Goal: Information Seeking & Learning: Learn about a topic

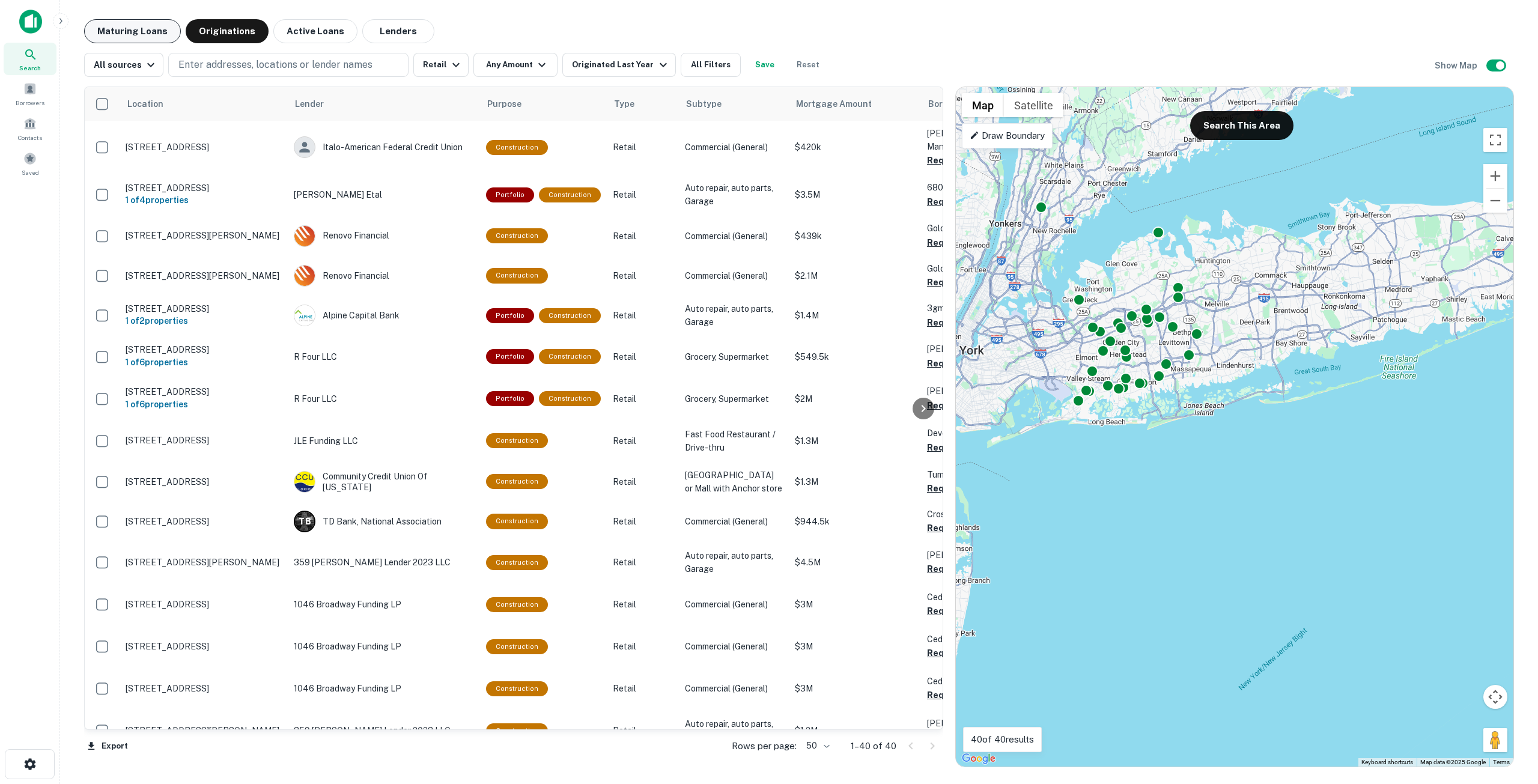
click at [154, 32] on button "Maturing Loans" at bounding box center [132, 31] width 96 height 24
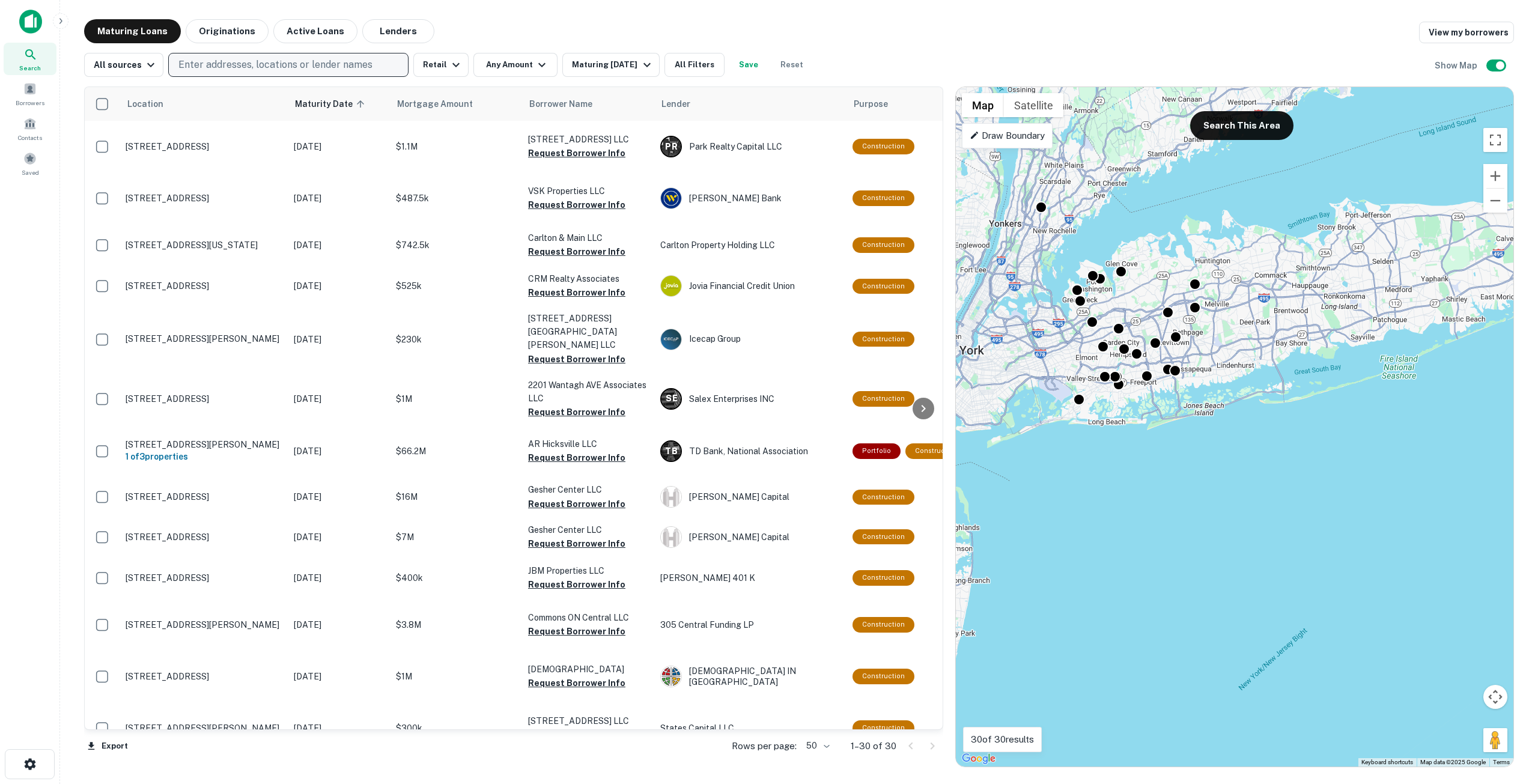
click at [255, 67] on p "Enter addresses, locations or lender names" at bounding box center [276, 65] width 194 height 14
click at [33, 57] on icon at bounding box center [30, 55] width 10 height 10
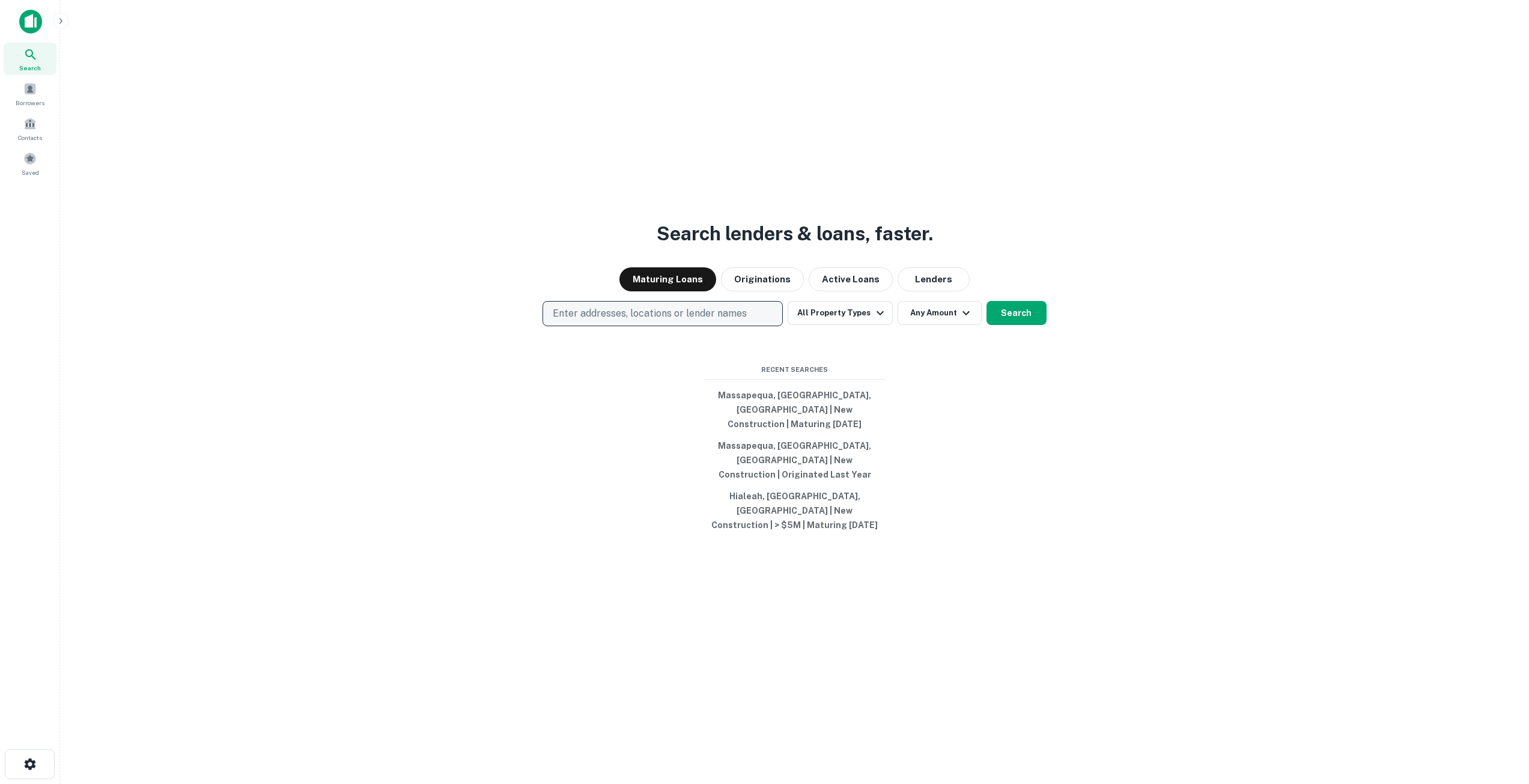
click at [653, 321] on p "Enter addresses, locations or lender names" at bounding box center [650, 314] width 194 height 14
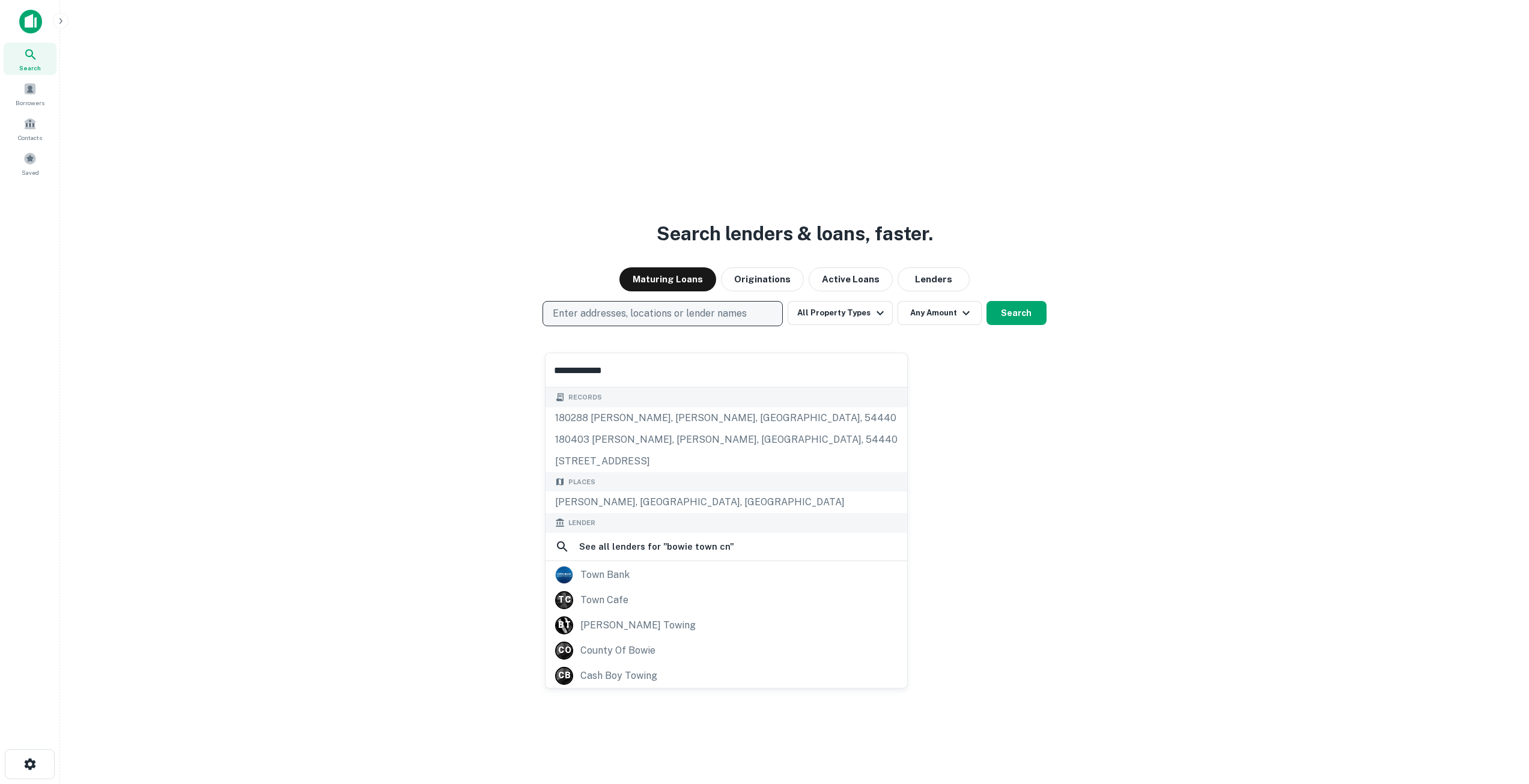
type input "**********"
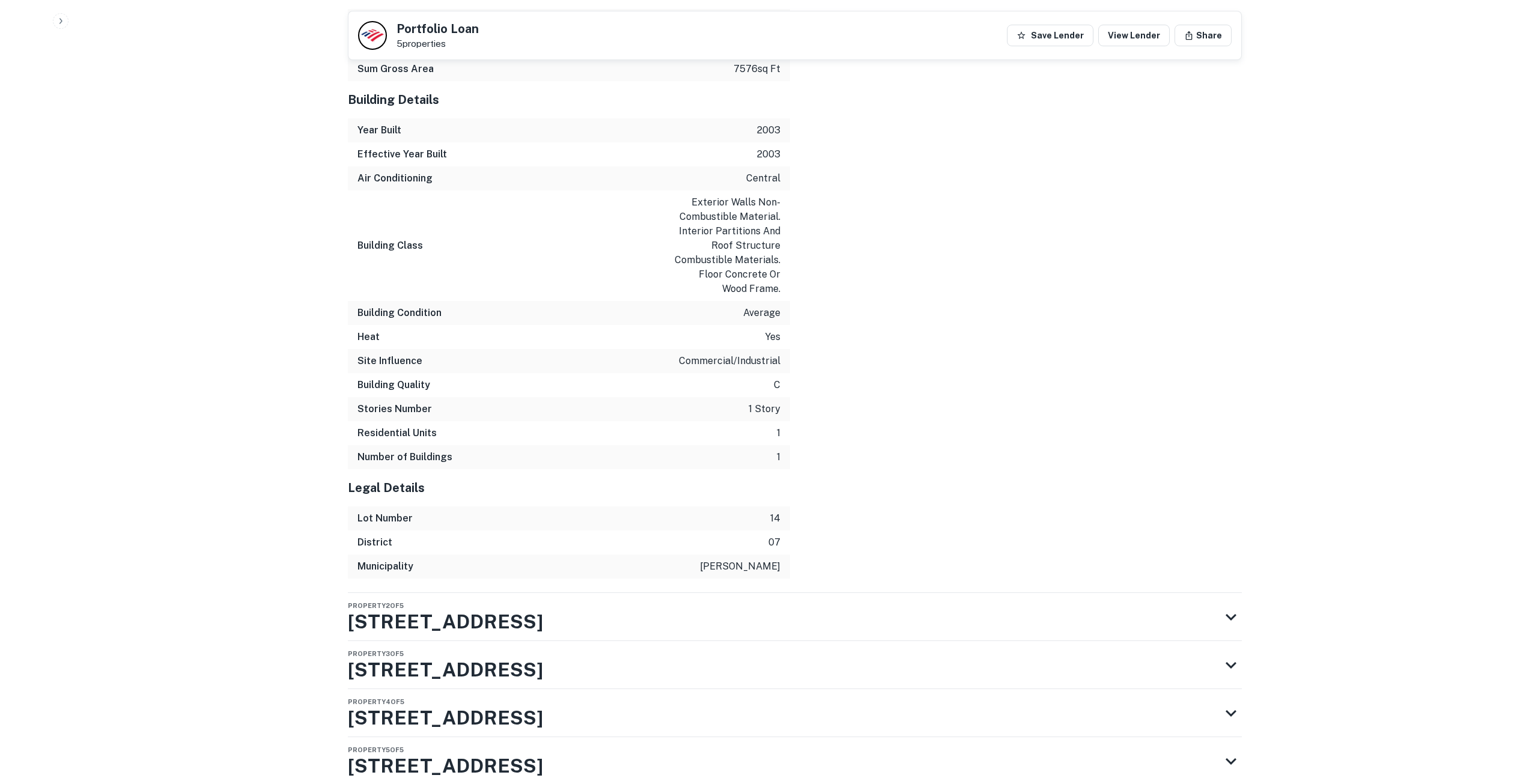
scroll to position [1786, 0]
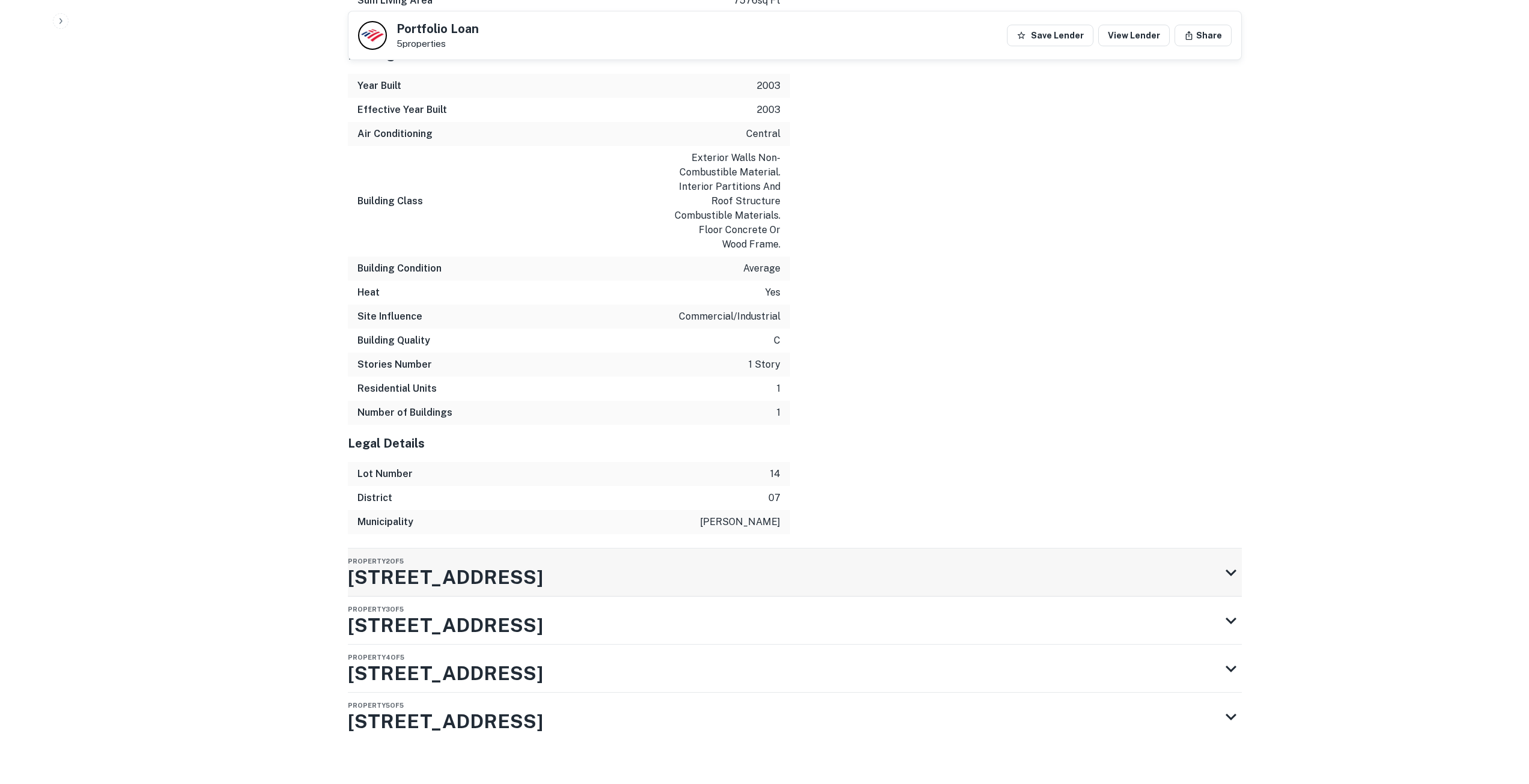
click at [392, 557] on span "Property 2 of 5" at bounding box center [375, 560] width 56 height 7
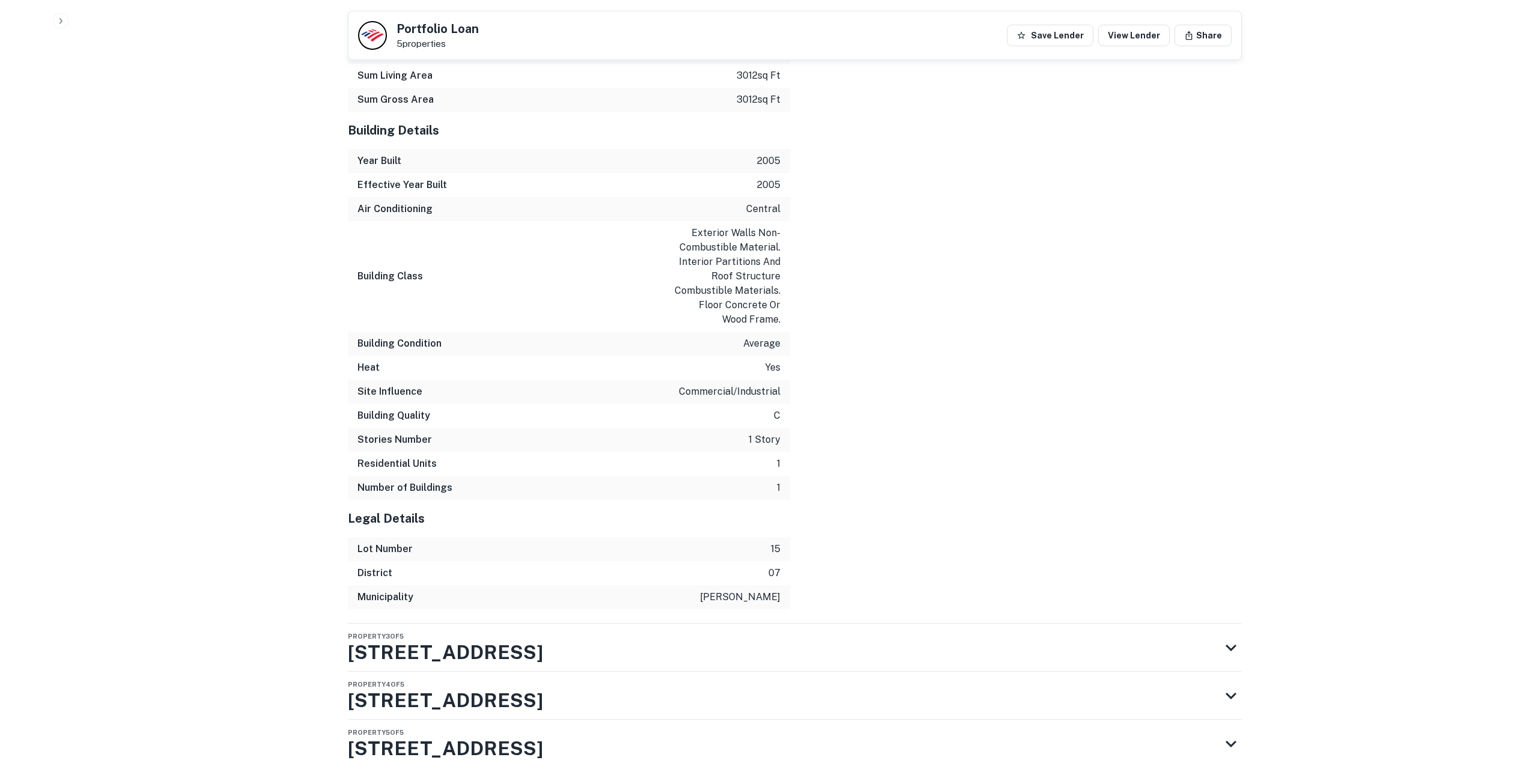
scroll to position [2946, 0]
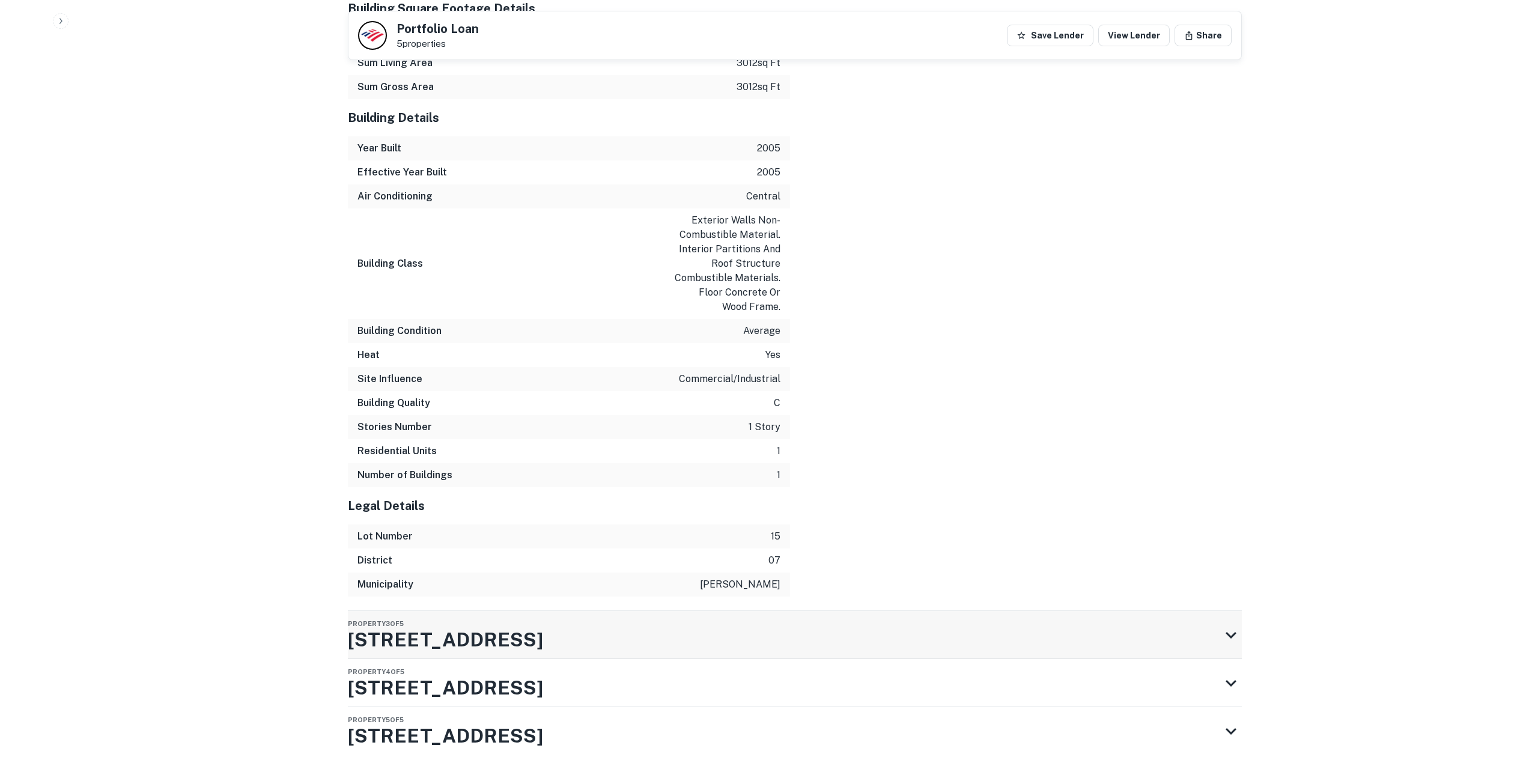
click at [445, 625] on h3 "3951 Evergreen Pkwy" at bounding box center [446, 639] width 195 height 29
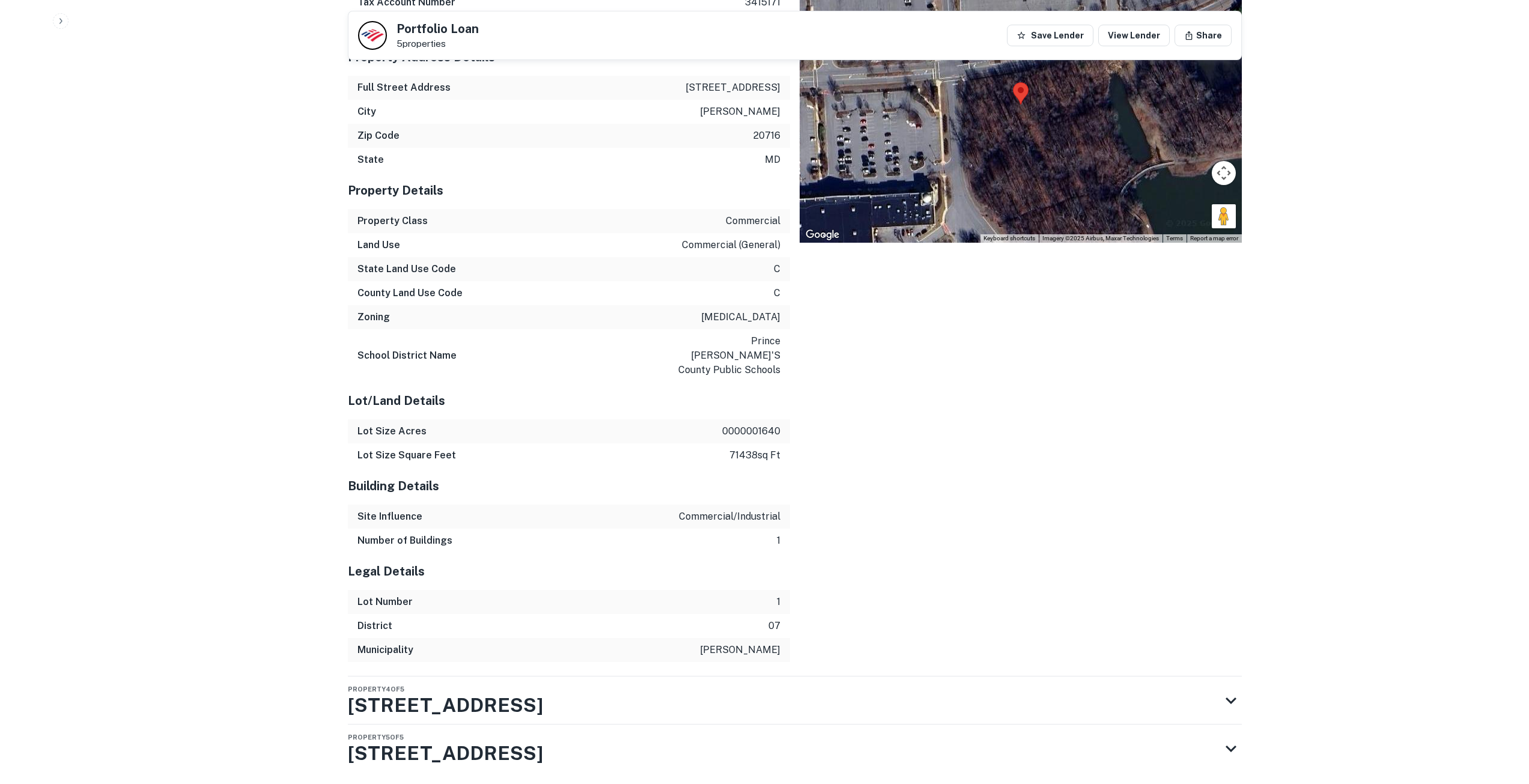
scroll to position [3679, 0]
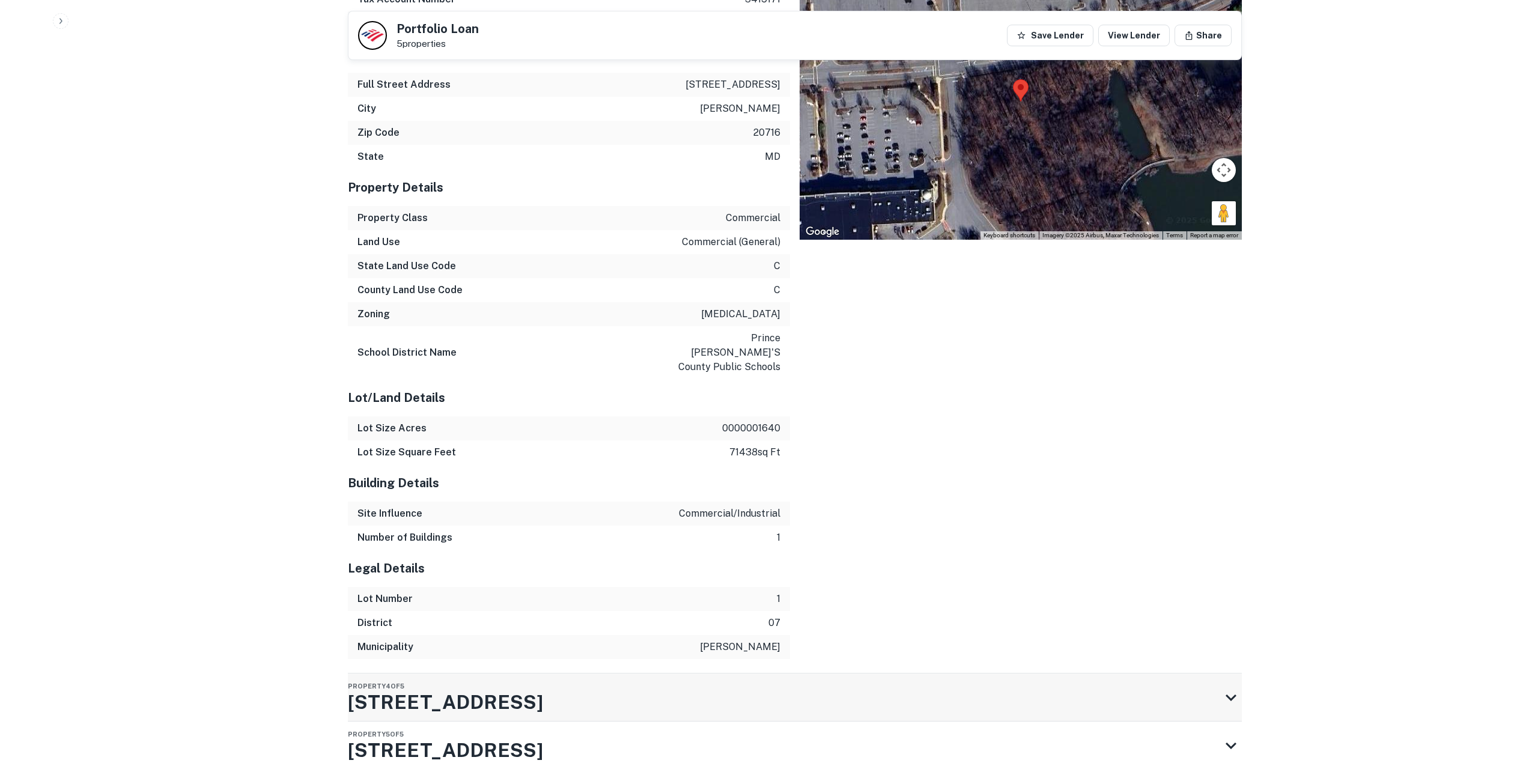
click at [411, 688] on h3 "3700 Evergreen Pkwy" at bounding box center [446, 702] width 195 height 29
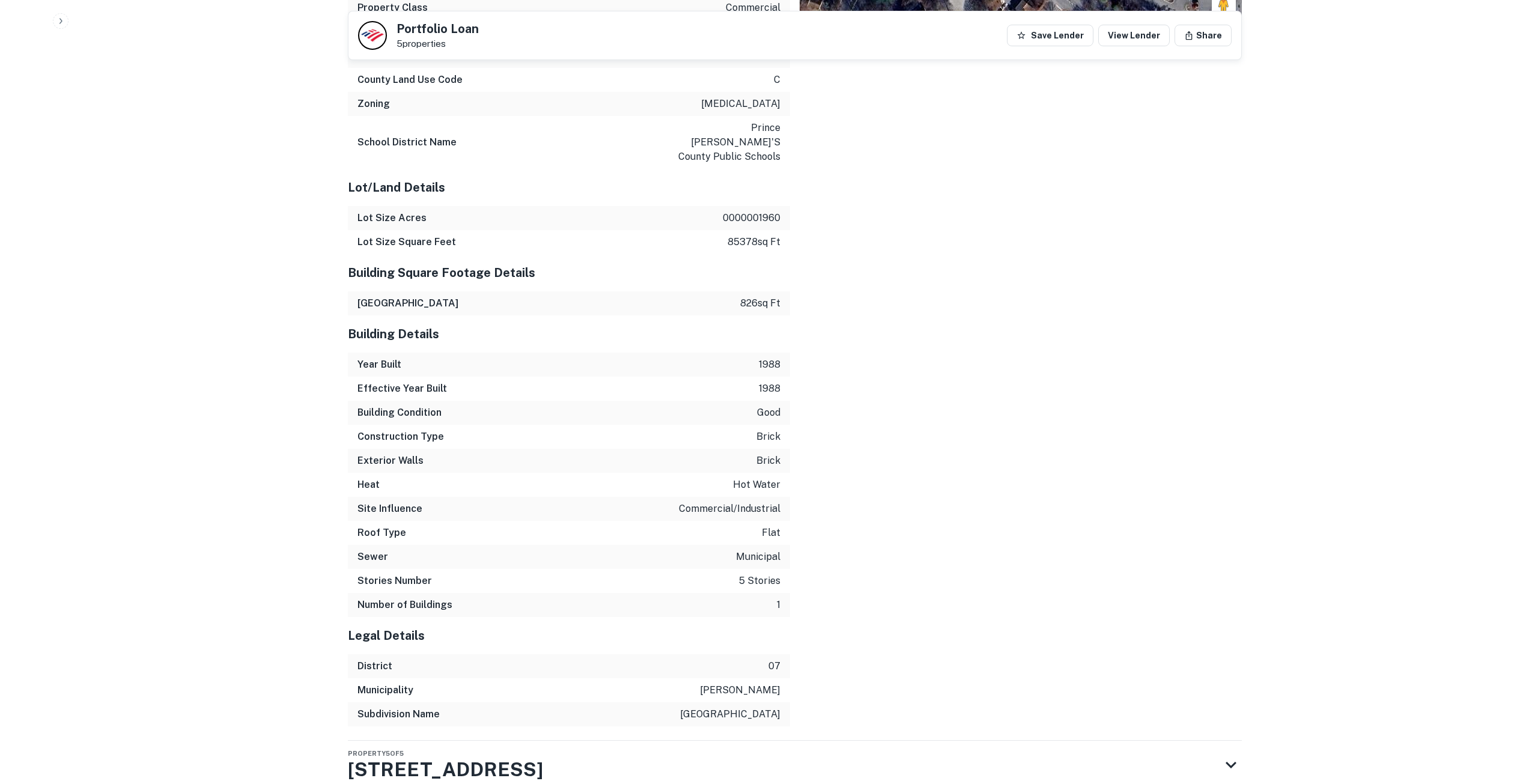
scroll to position [4690, 0]
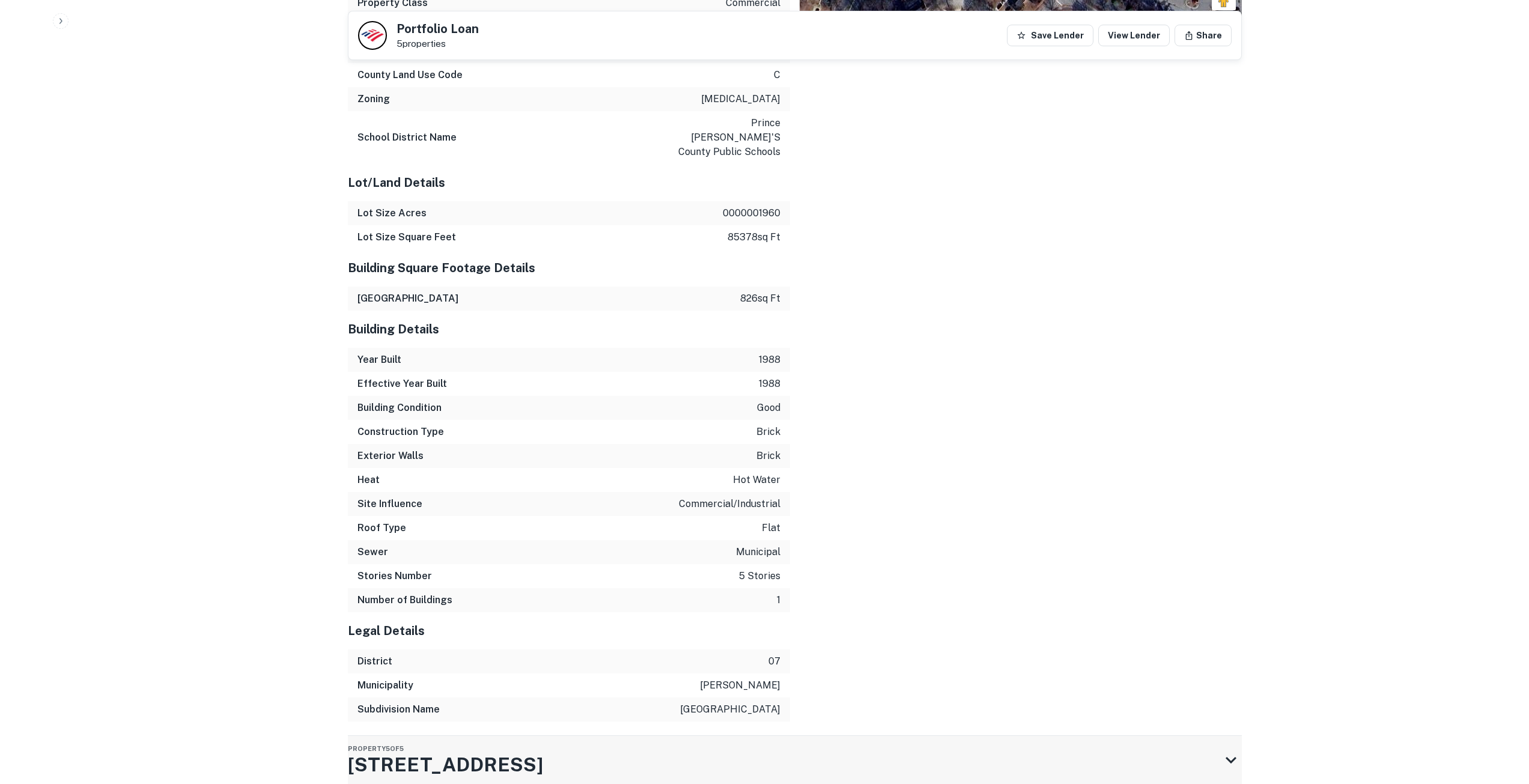
click at [428, 750] on h3 "15400 Excelsior Dr" at bounding box center [446, 764] width 195 height 29
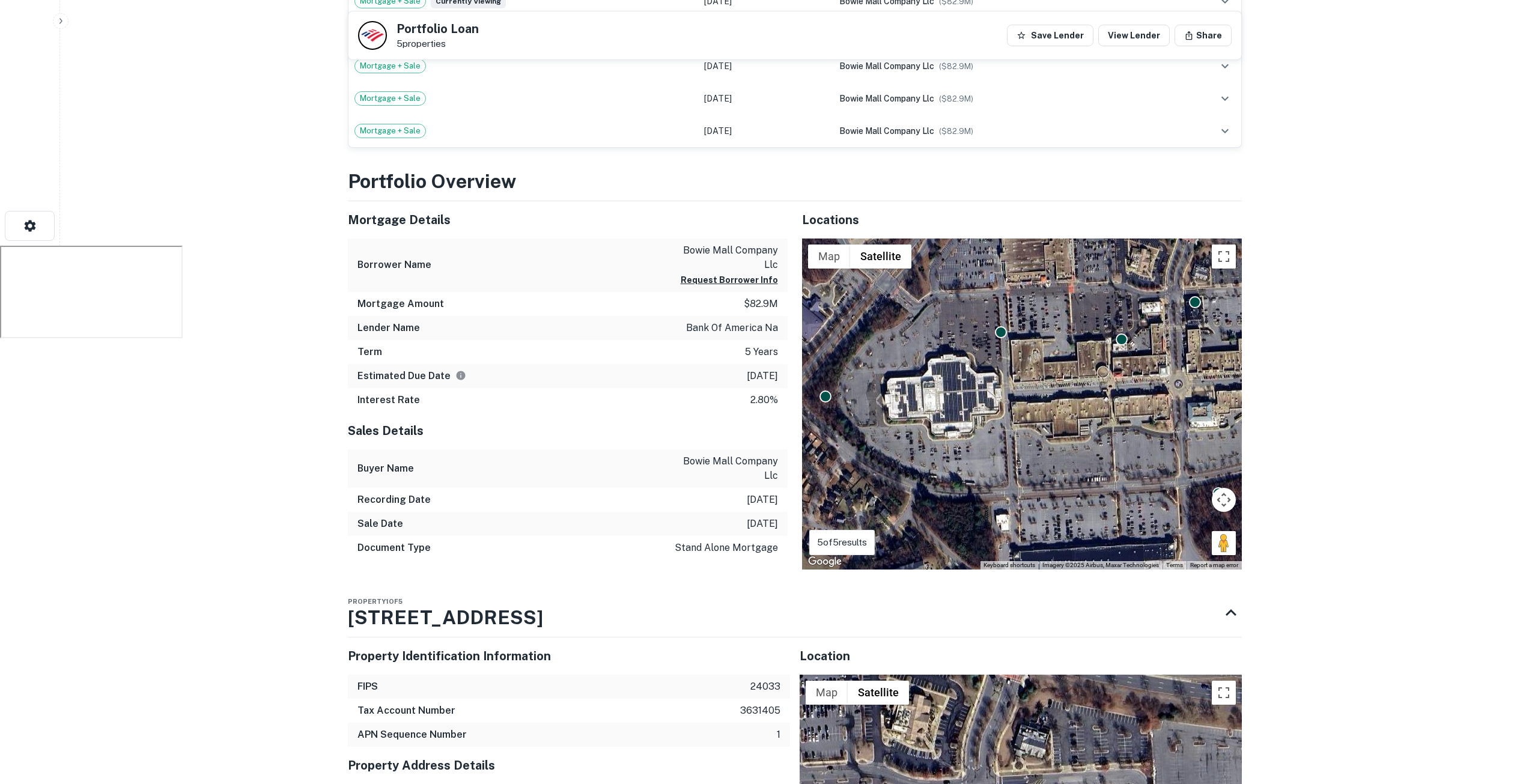
scroll to position [540, 0]
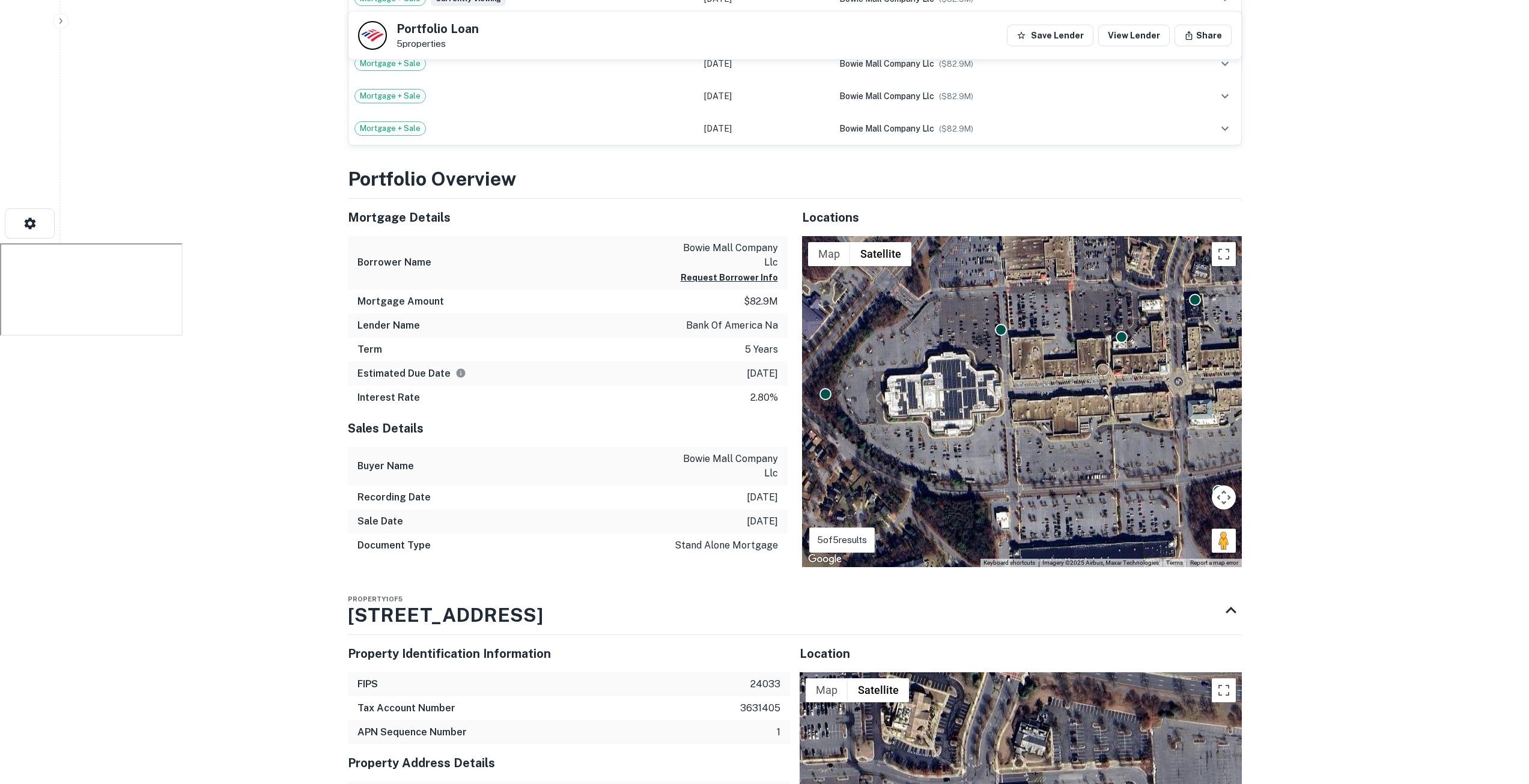
click at [639, 248] on div "Borrower Name bowie mall company llc Request Borrower Info" at bounding box center [568, 262] width 440 height 53
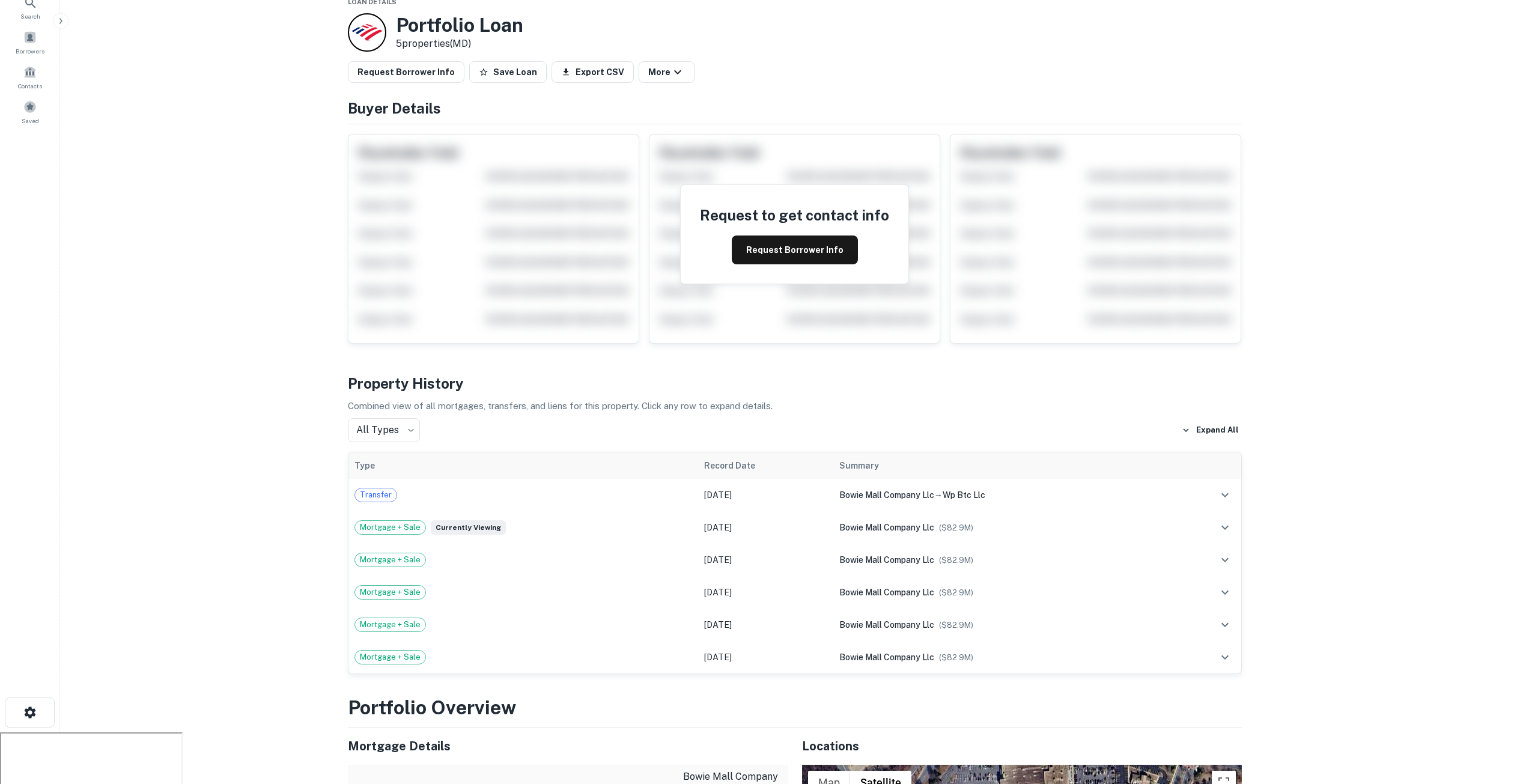
scroll to position [0, 0]
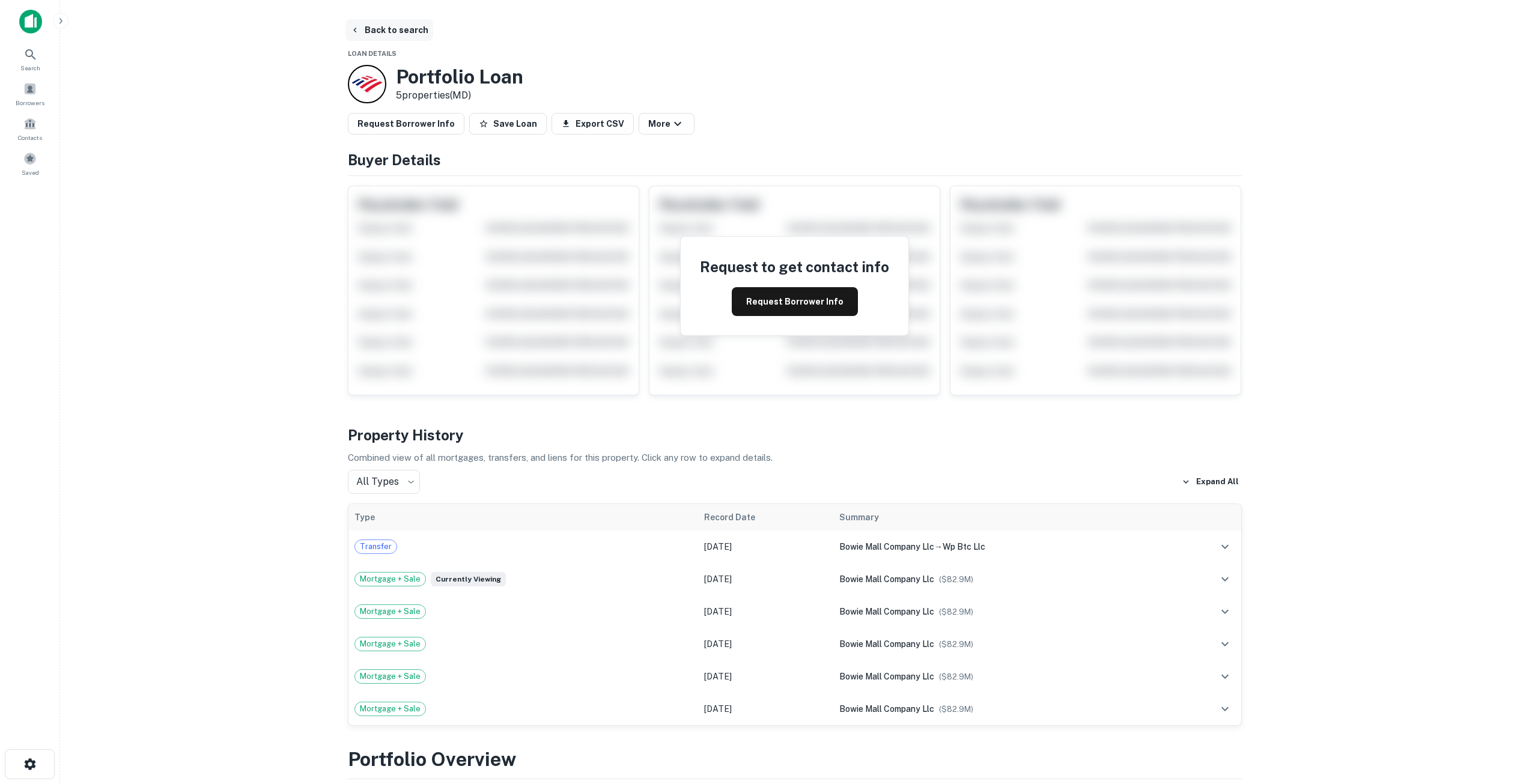
click at [397, 33] on button "Back to search" at bounding box center [389, 30] width 87 height 22
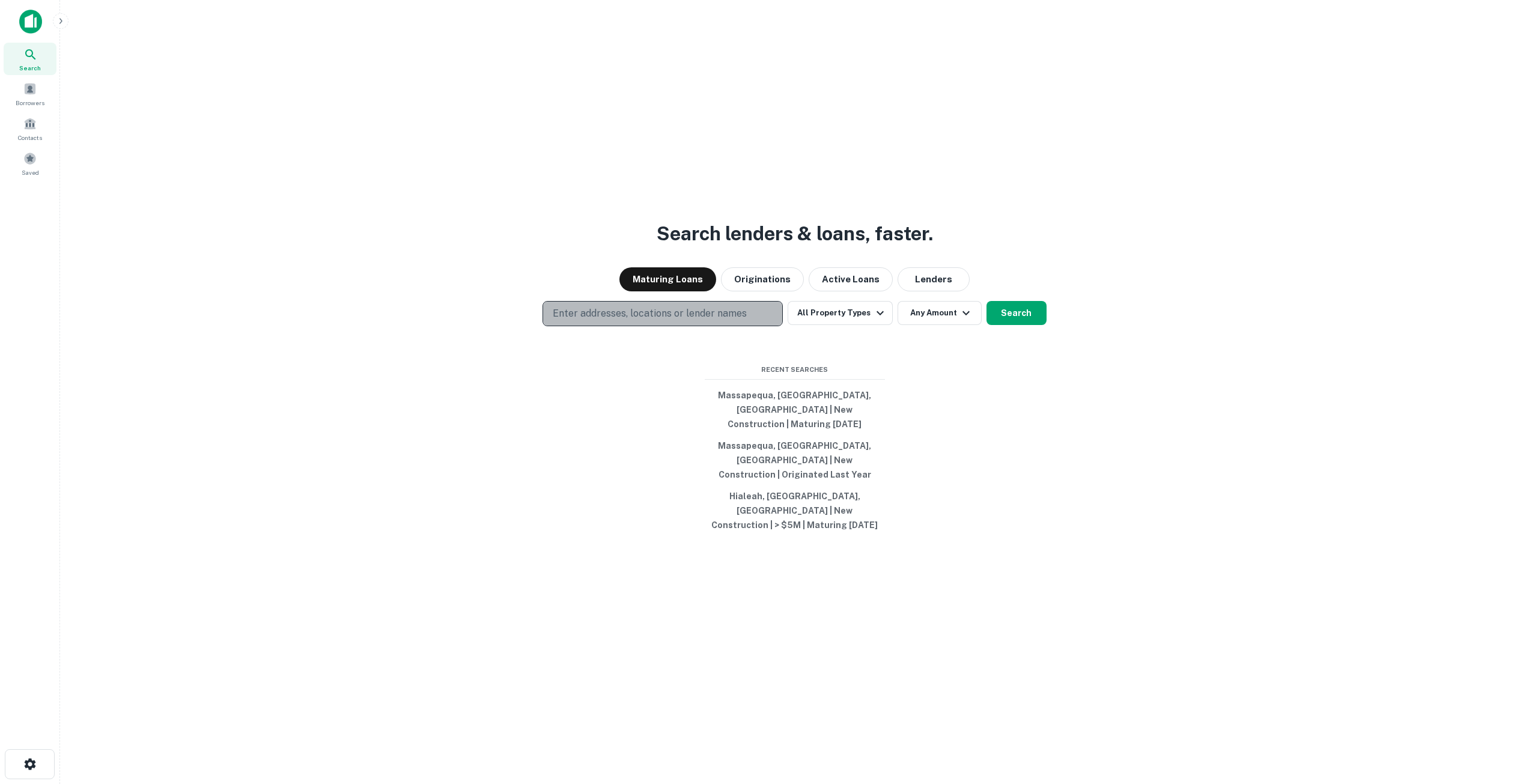
click at [611, 321] on p "Enter addresses, locations or lender names" at bounding box center [650, 314] width 194 height 14
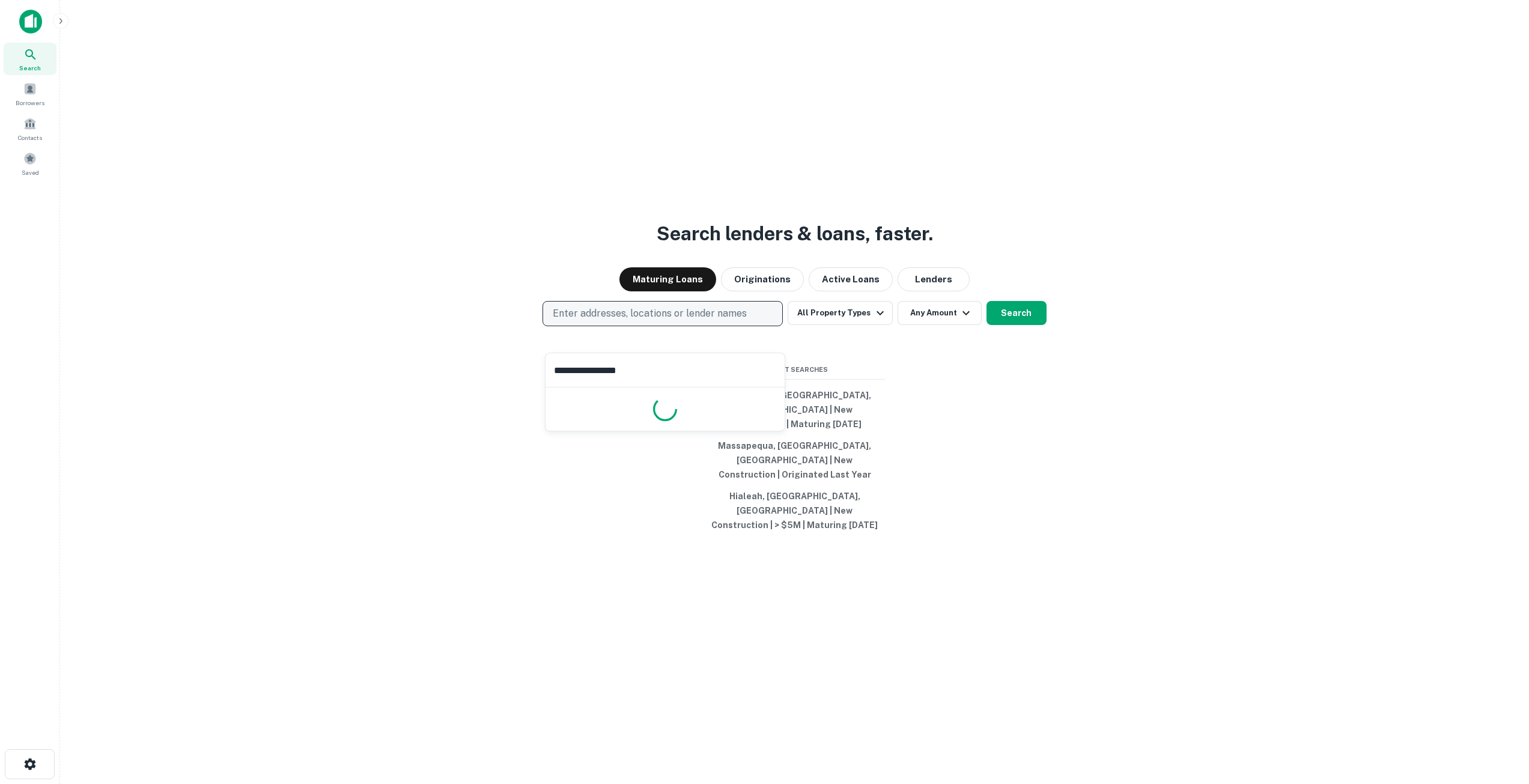
type input "**********"
